Goal: Task Accomplishment & Management: Manage account settings

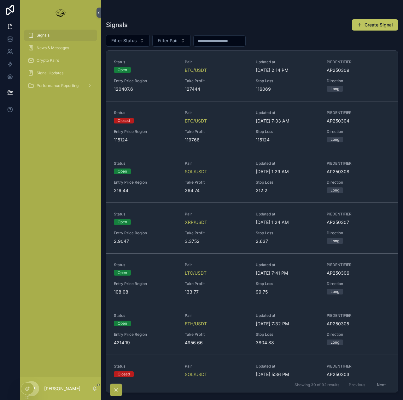
click at [210, 18] on div "Signals Create Signal Filter Status Filter Pair Status Open Pair BTC/USDT Updat…" at bounding box center [252, 204] width 292 height 378
click at [9, 51] on icon at bounding box center [10, 52] width 6 height 6
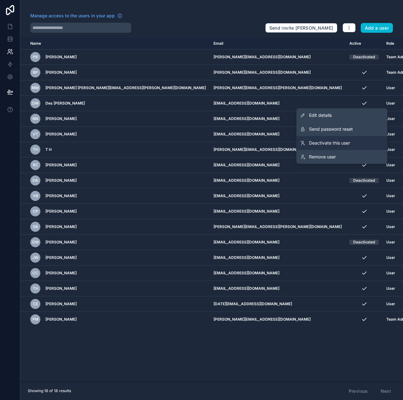
click at [327, 144] on span "Deactivate this user" at bounding box center [329, 143] width 41 height 6
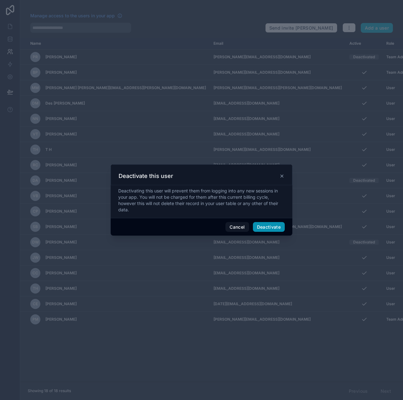
click at [273, 227] on button "Deactivate" at bounding box center [269, 227] width 32 height 10
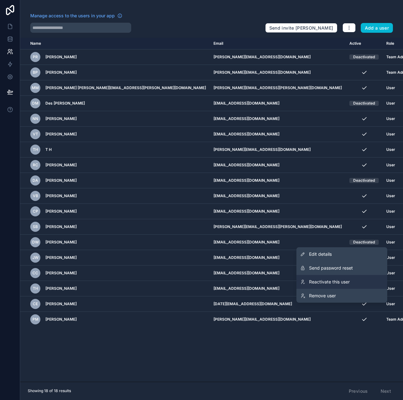
click at [347, 282] on span "Reactivate this user" at bounding box center [329, 282] width 41 height 6
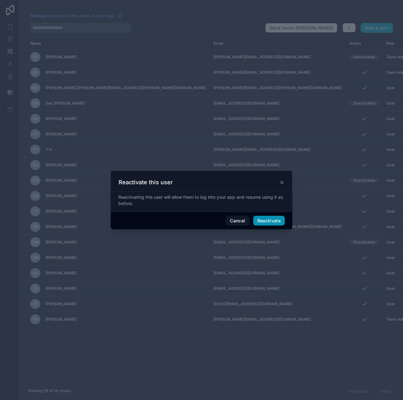
click at [265, 222] on button "Reactivate" at bounding box center [269, 221] width 32 height 10
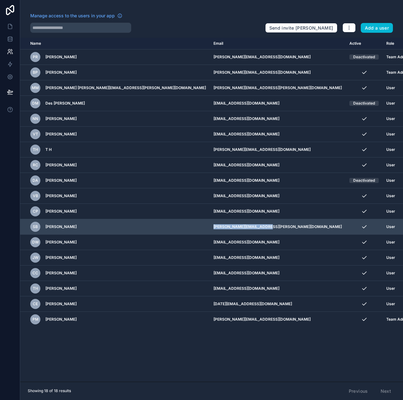
drag, startPoint x: 233, startPoint y: 226, endPoint x: 180, endPoint y: 227, distance: 53.0
click at [210, 227] on td "[PERSON_NAME][EMAIL_ADDRESS][PERSON_NAME][DOMAIN_NAME]" at bounding box center [278, 226] width 136 height 15
copy td "[PERSON_NAME][EMAIL_ADDRESS][PERSON_NAME][DOMAIN_NAME]"
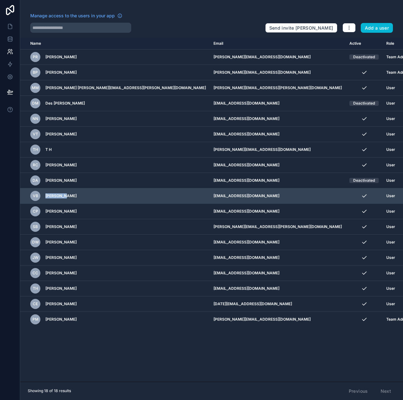
drag, startPoint x: 65, startPoint y: 194, endPoint x: 45, endPoint y: 194, distance: 19.5
click at [45, 194] on span "[PERSON_NAME]" at bounding box center [60, 196] width 31 height 5
copy span "[PERSON_NAME]"
drag, startPoint x: 227, startPoint y: 195, endPoint x: 171, endPoint y: 196, distance: 55.8
click at [171, 196] on tr "VB [PERSON_NAME] [EMAIL_ADDRESS][DOMAIN_NAME] User" at bounding box center [223, 195] width 406 height 15
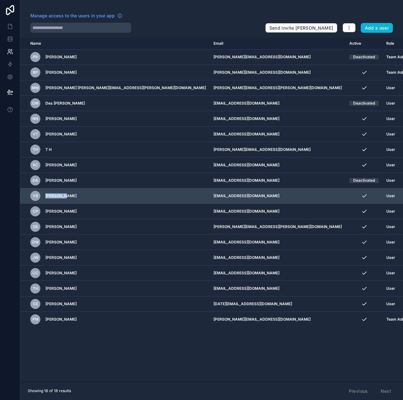
copy tr "[EMAIL_ADDRESS][DOMAIN_NAME]"
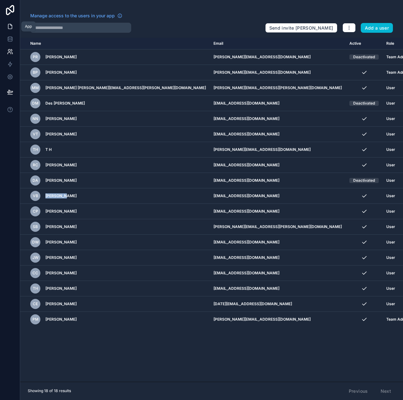
click at [11, 27] on icon at bounding box center [10, 26] width 6 height 6
